Goal: Ask a question

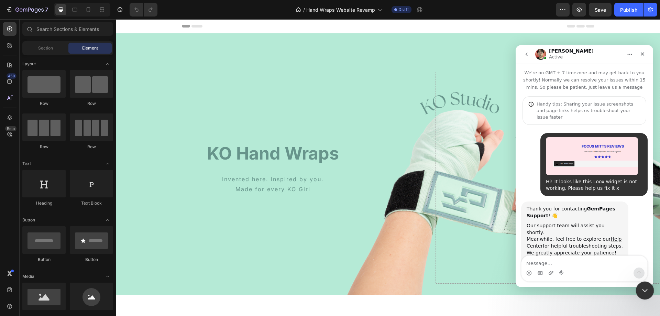
scroll to position [66, 0]
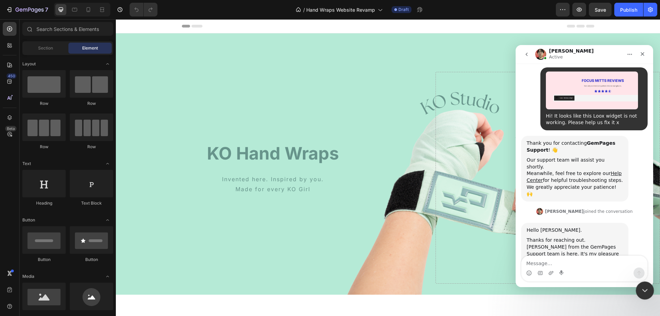
click at [644, 292] on icon "Close Intercom Messenger" at bounding box center [644, 289] width 8 height 8
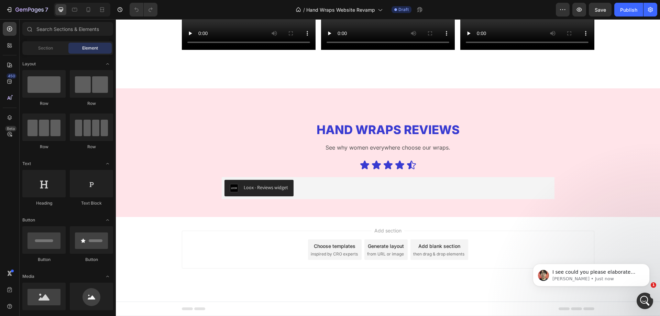
scroll to position [95, 0]
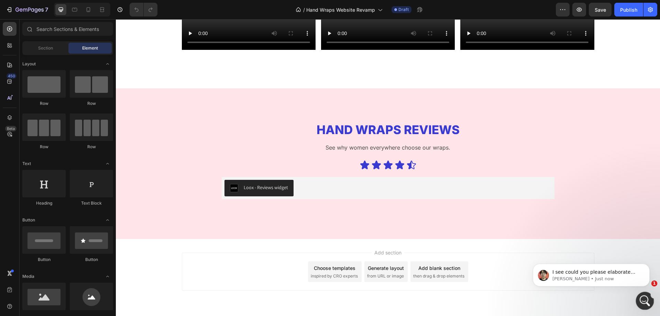
click at [640, 298] on icon "Open Intercom Messenger" at bounding box center [643, 299] width 11 height 11
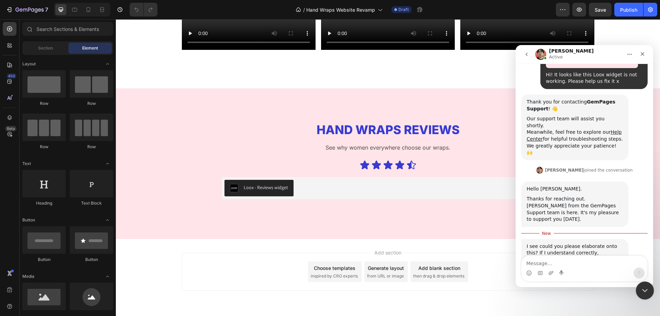
scroll to position [106, 0]
click at [637, 292] on div "Close Intercom Messenger" at bounding box center [644, 289] width 17 height 17
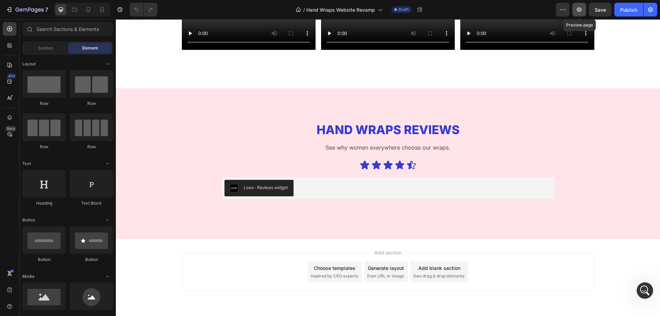
click at [580, 9] on icon "button" at bounding box center [579, 10] width 2 height 2
click at [646, 286] on icon "Open Intercom Messenger" at bounding box center [643, 289] width 11 height 11
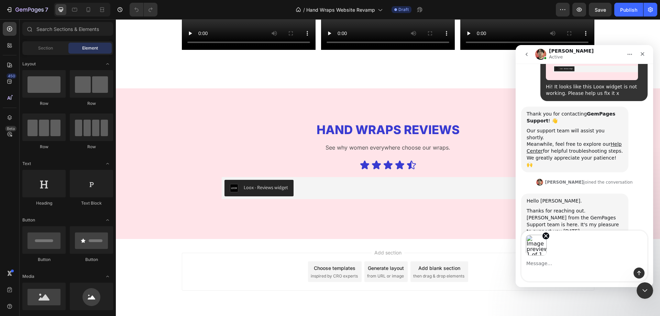
scroll to position [120, 0]
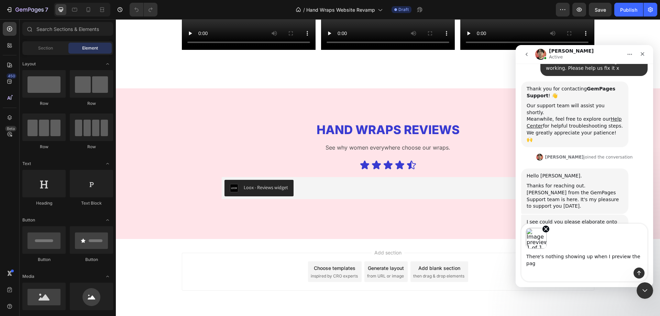
type textarea "There's nothing showing up when I preview the page"
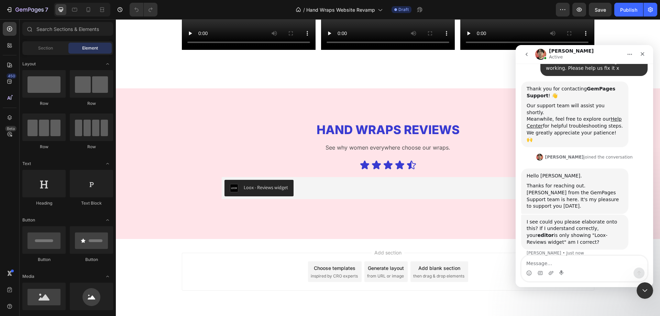
scroll to position [160, 0]
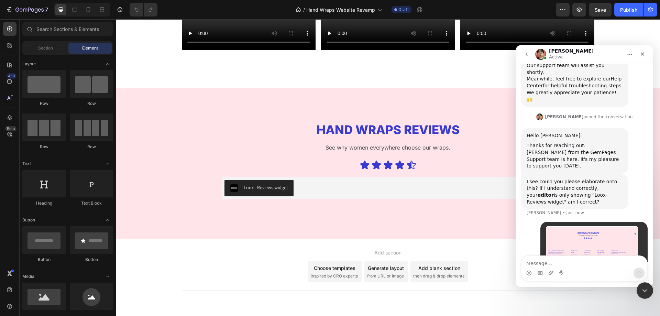
click at [595, 226] on img "KoStudio.co says…" at bounding box center [592, 243] width 92 height 35
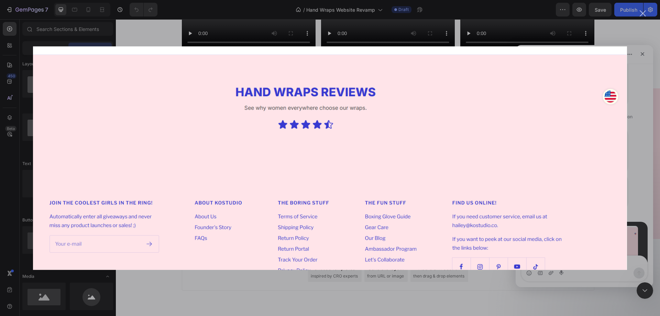
click at [647, 59] on div "Intercom messenger" at bounding box center [330, 158] width 660 height 316
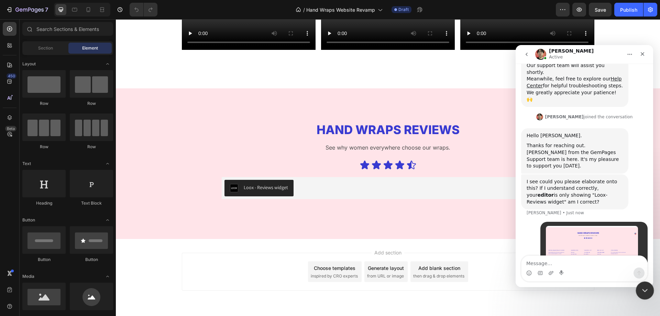
click at [643, 292] on icon "Close Intercom Messenger" at bounding box center [644, 289] width 8 height 8
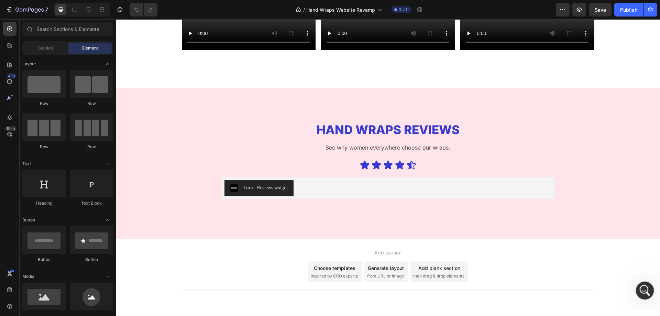
click at [645, 298] on html at bounding box center [644, 289] width 17 height 17
click at [645, 288] on icon "Open Intercom Messenger" at bounding box center [643, 289] width 11 height 11
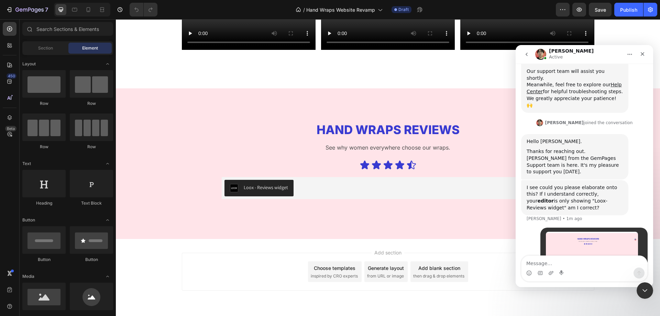
scroll to position [160, 0]
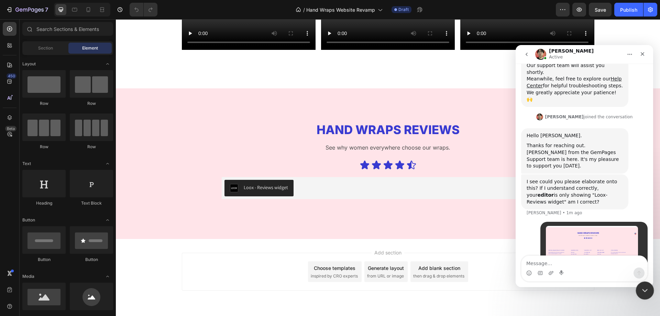
click at [637, 286] on div "Close Intercom Messenger" at bounding box center [644, 289] width 17 height 17
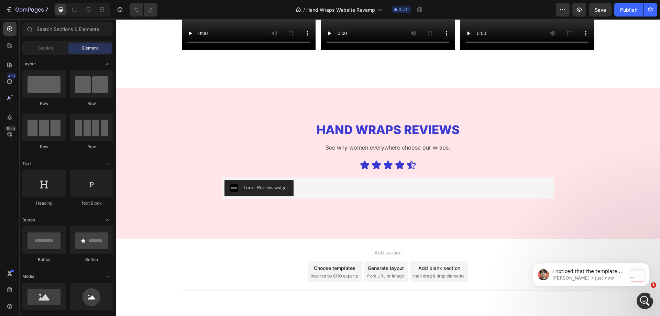
scroll to position [373, 0]
click at [643, 304] on icon "Open Intercom Messenger" at bounding box center [643, 299] width 11 height 11
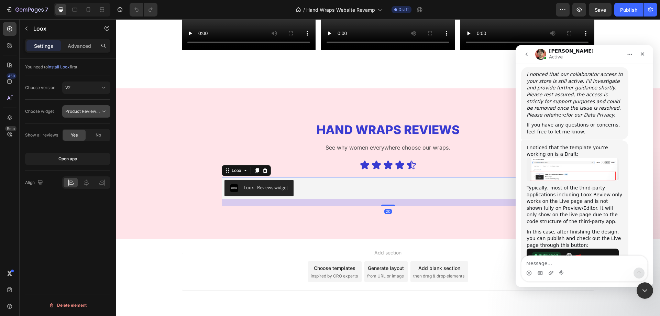
click at [98, 113] on span "Product Reviews Widget" at bounding box center [89, 111] width 48 height 5
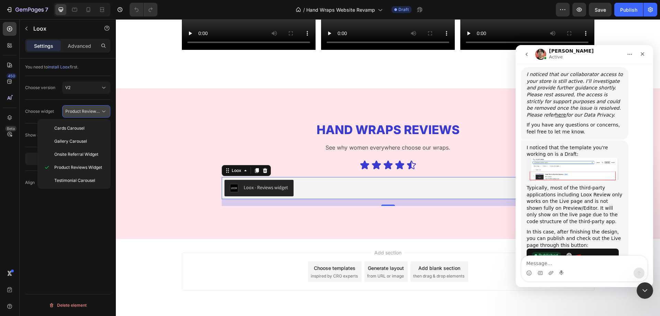
click at [98, 113] on span "Product Reviews Widget" at bounding box center [89, 111] width 48 height 5
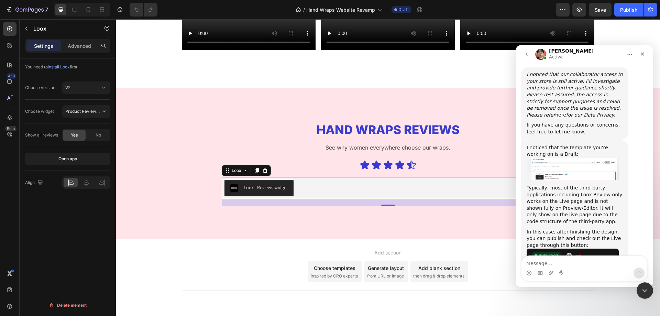
click at [68, 231] on div "You need to install Loox first. Choose version V2 Choose widget Product Reviews…" at bounding box center [68, 196] width 96 height 277
click at [87, 47] on p "Advanced" at bounding box center [79, 45] width 23 height 7
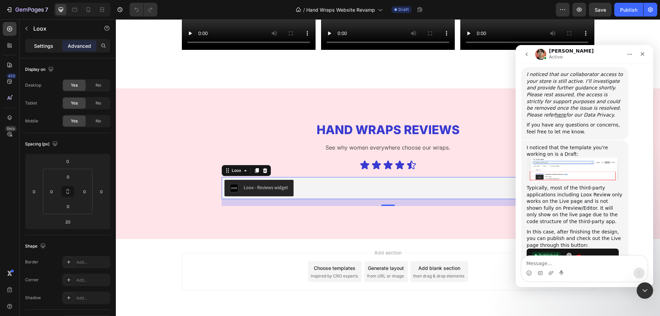
click at [40, 43] on p "Settings" at bounding box center [43, 45] width 19 height 7
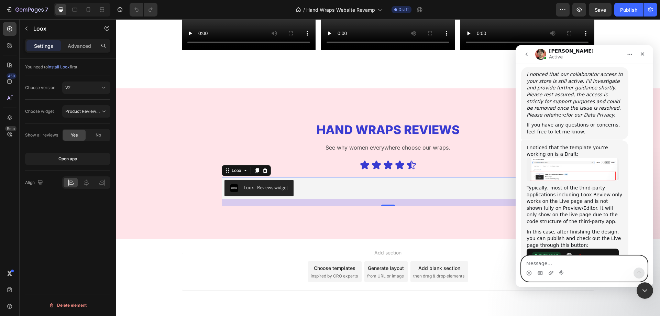
click at [546, 262] on textarea "Message…" at bounding box center [585, 262] width 126 height 12
type textarea "Ohhhhhh"
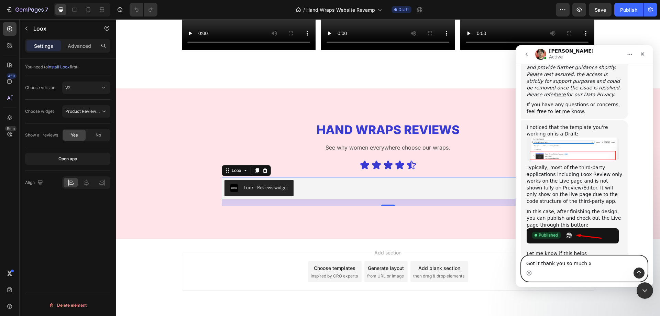
type textarea "Got it thank you so much xx"
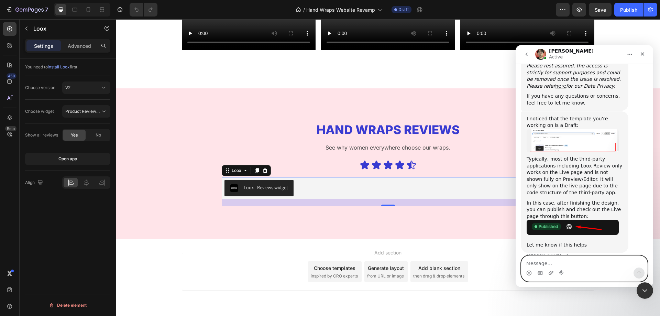
scroll to position [409, 0]
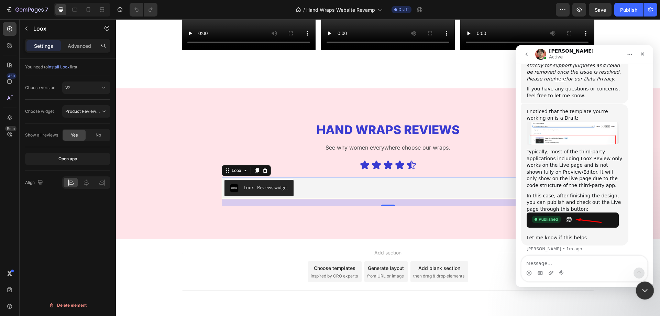
click at [640, 293] on icon "Close Intercom Messenger" at bounding box center [644, 289] width 8 height 8
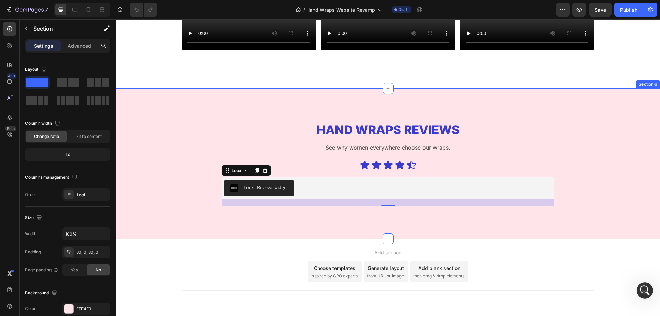
click at [202, 231] on div "Hand Wraps Reviews Heading See why women everywhere choose our wraps. Text Bloc…" at bounding box center [388, 163] width 544 height 151
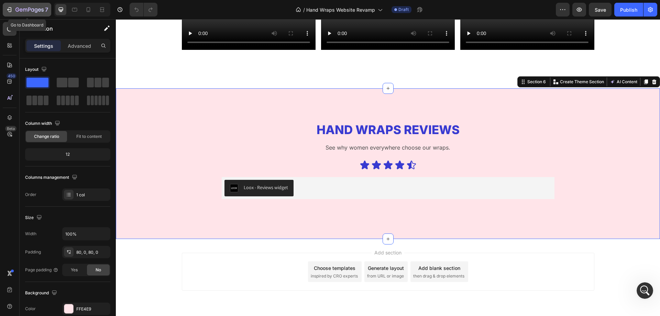
click at [8, 11] on icon "button" at bounding box center [9, 9] width 7 height 7
